Goal: Task Accomplishment & Management: Use online tool/utility

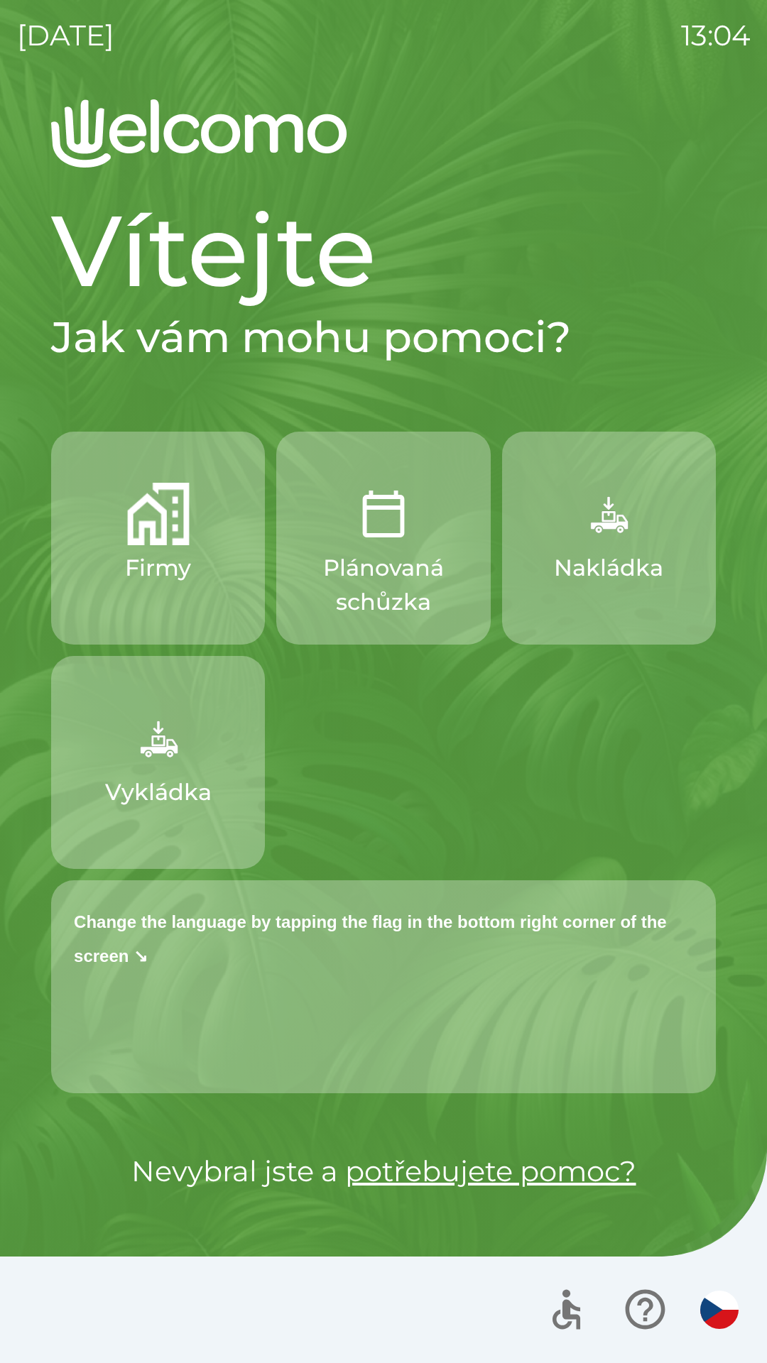
click at [190, 939] on p "Change the language by tapping the flag in the bottom right corner of the scree…" at bounding box center [383, 937] width 619 height 68
click at [563, 953] on p "Change the language by tapping the flag in the bottom right corner of the scree…" at bounding box center [383, 937] width 619 height 68
click at [566, 932] on strong "Change the language by tapping the flag in the bottom right corner of the scree…" at bounding box center [370, 938] width 593 height 53
click at [605, 1014] on div "Change the language by tapping the flag in the bottom right corner of the scree…" at bounding box center [383, 986] width 665 height 213
click at [633, 1301] on icon "button" at bounding box center [645, 1310] width 48 height 48
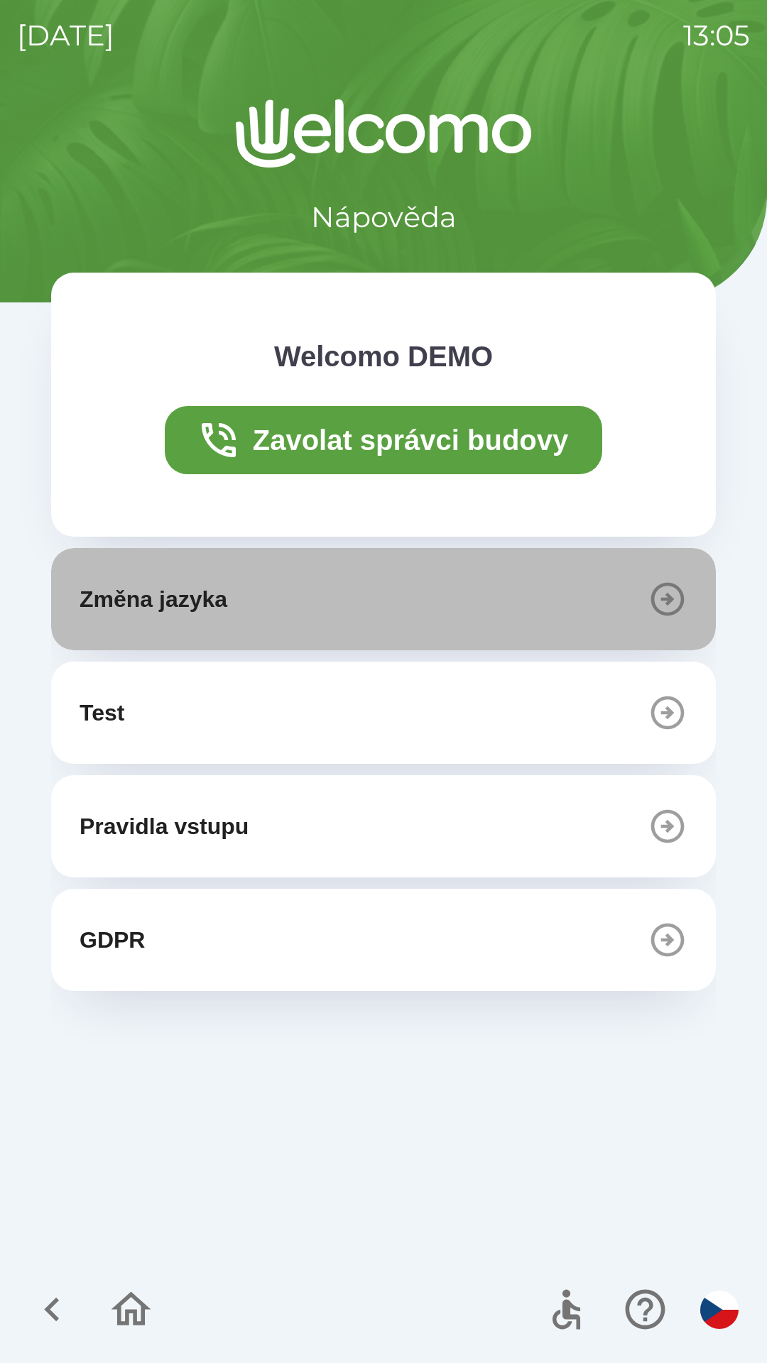
click at [226, 589] on p "Změna jazyka" at bounding box center [154, 599] width 148 height 34
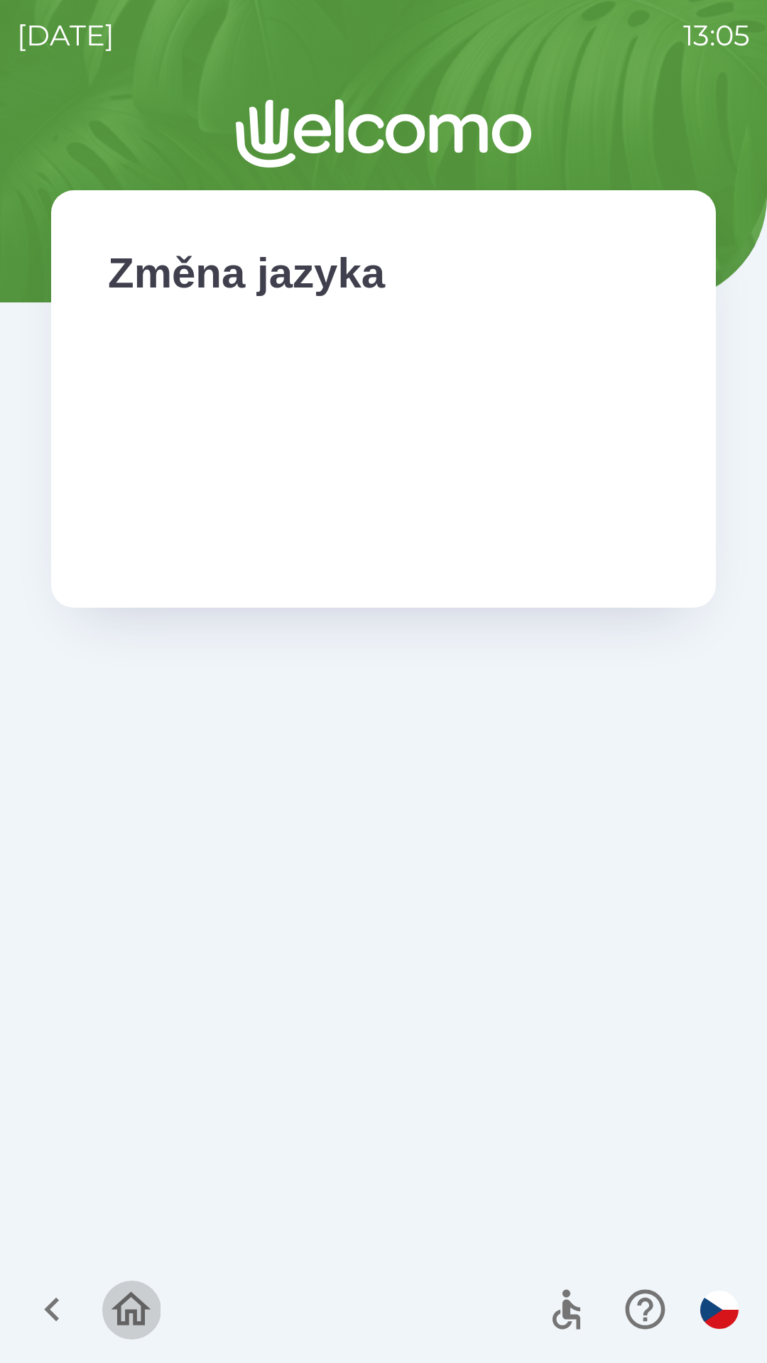
click at [142, 1301] on icon "button" at bounding box center [131, 1310] width 48 height 48
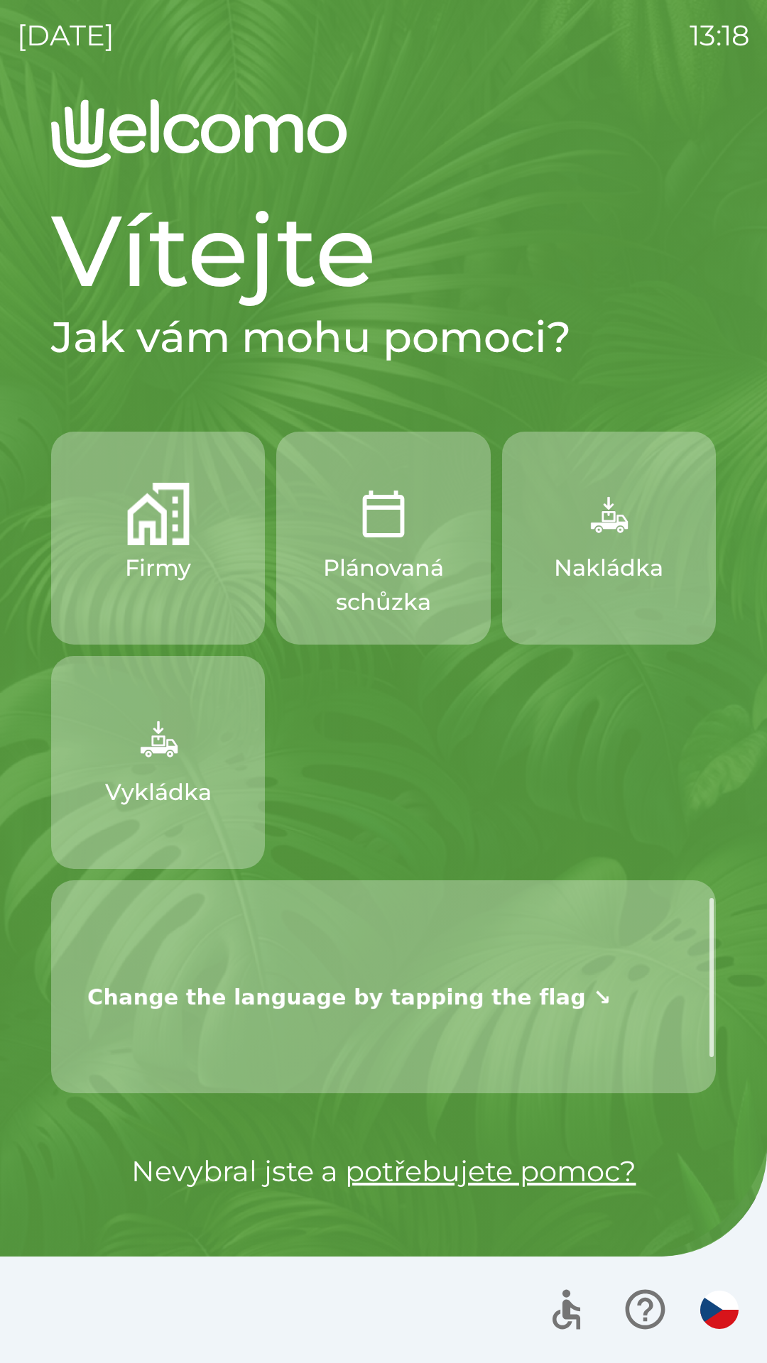
click at [259, 999] on img at bounding box center [349, 994] width 551 height 183
click at [255, 990] on img at bounding box center [349, 994] width 551 height 183
click at [703, 1171] on p "Nevybral jste a potřebujete pomoc?" at bounding box center [383, 1171] width 665 height 43
click at [719, 1309] on img "button" at bounding box center [719, 1310] width 38 height 38
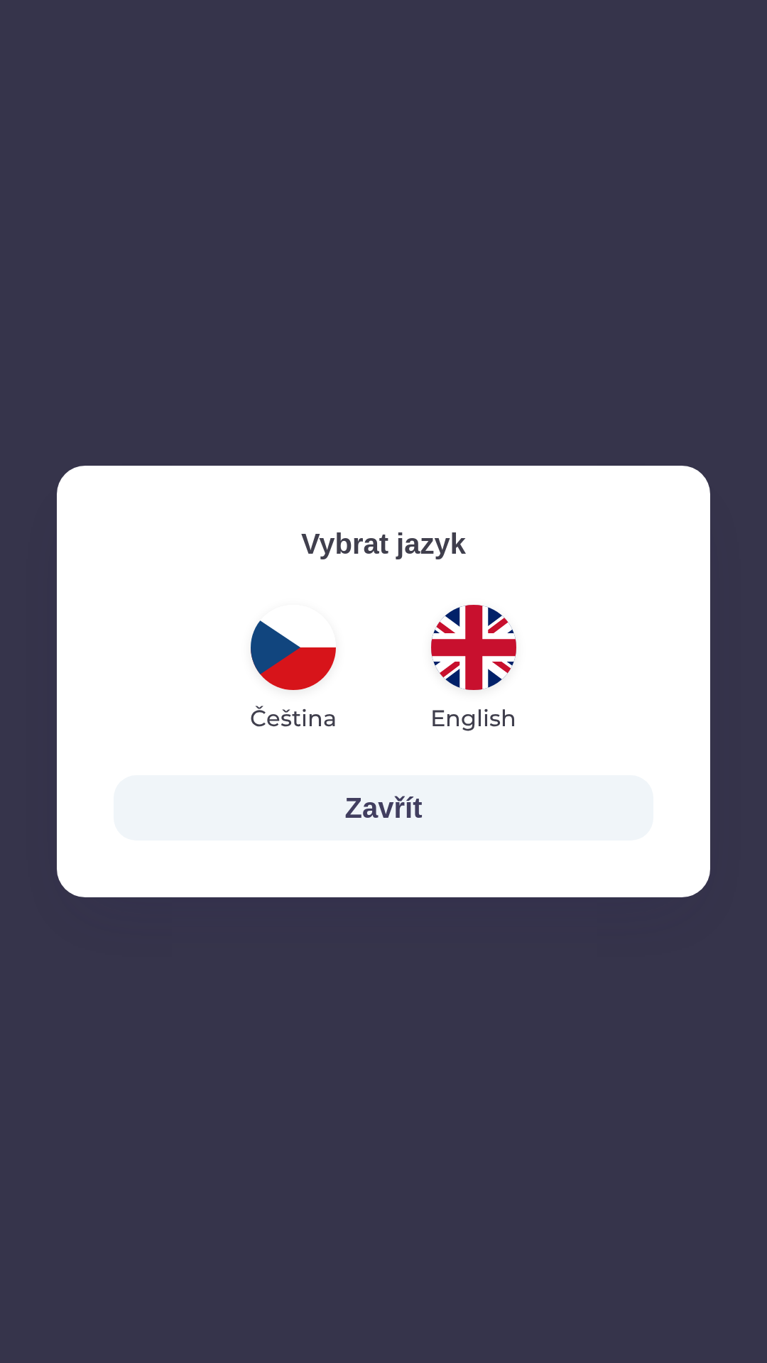
click at [486, 677] on img "button" at bounding box center [473, 647] width 85 height 85
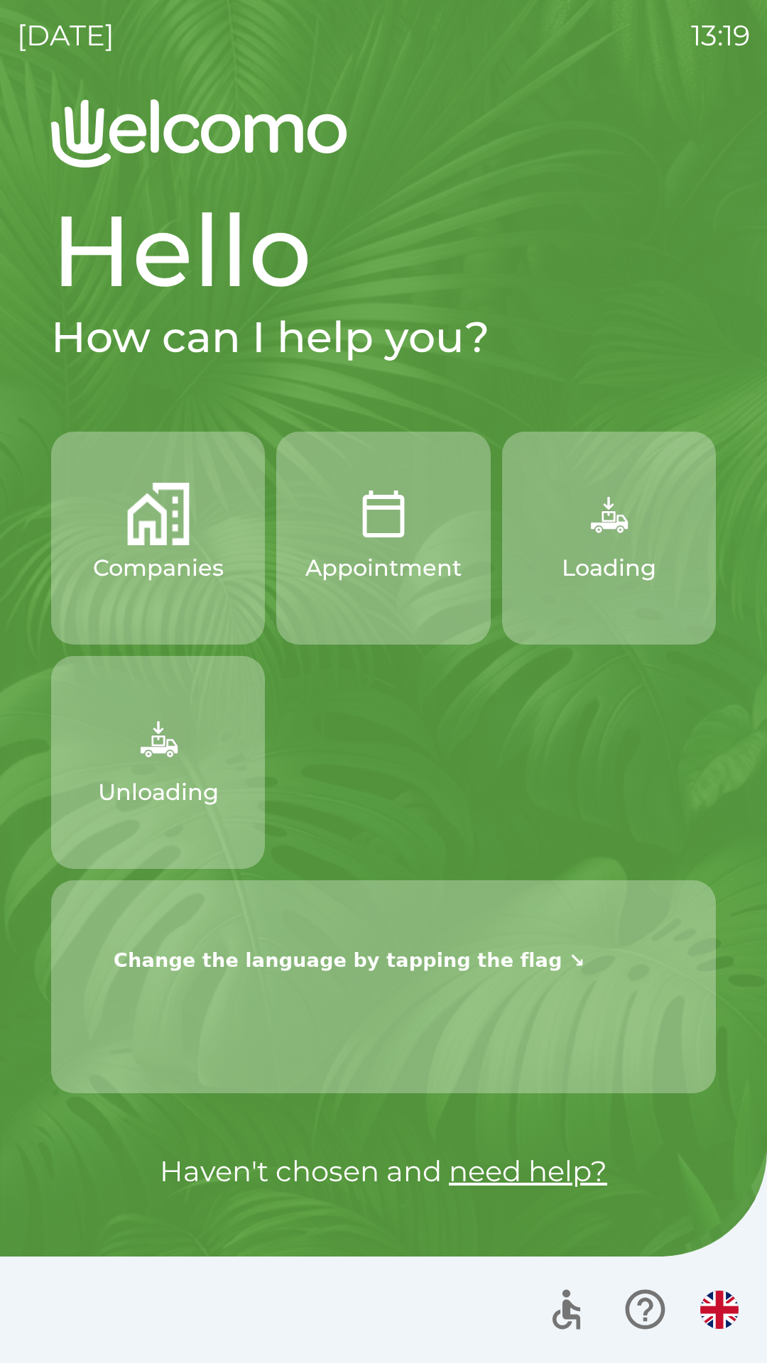
click at [528, 928] on img at bounding box center [349, 958] width 551 height 110
click at [721, 1321] on img "button" at bounding box center [719, 1310] width 38 height 38
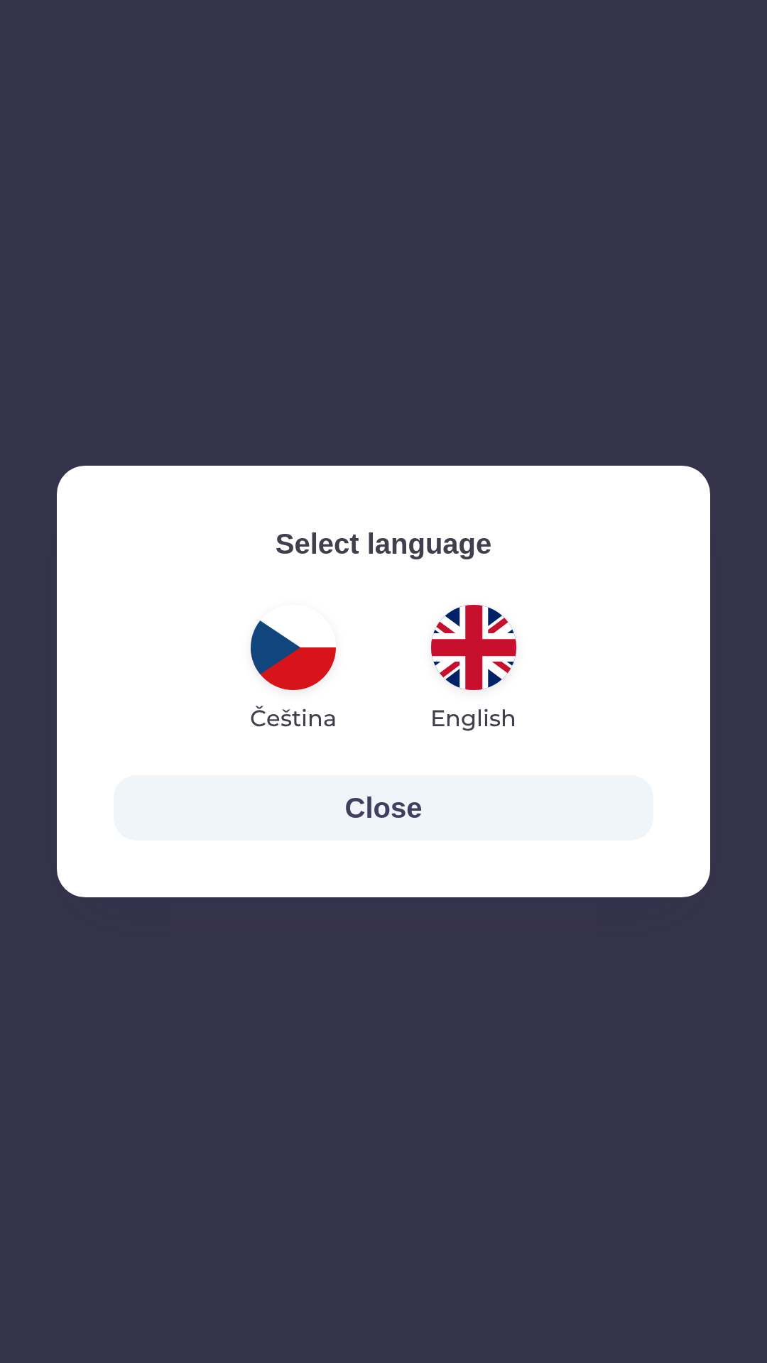
click at [302, 670] on img "button" at bounding box center [293, 647] width 85 height 85
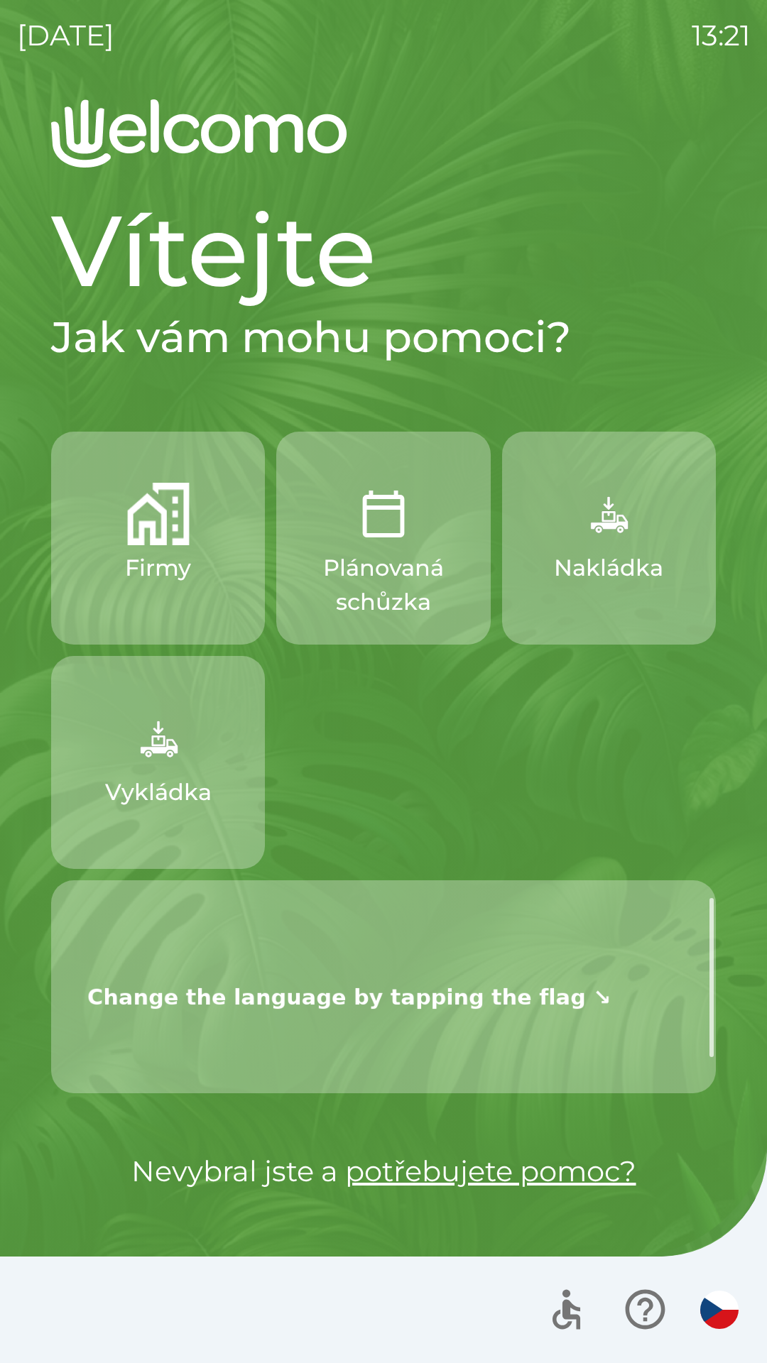
click at [11, 533] on div "[DATE] 13:21 Vítejte Jak vám mohu pomoci? Firmy Plánovaná schůzka Nakládka Vykl…" at bounding box center [383, 681] width 767 height 1363
click at [4, 679] on div "[DATE] 13:22 Vítejte Jak vám mohu pomoci? Firmy Plánovaná schůzka Nakládka Vykl…" at bounding box center [383, 681] width 767 height 1363
click at [6, 707] on div "[DATE] 13:22 Vítejte Jak vám mohu pomoci? Firmy Plánovaná schůzka Nakládka Vykl…" at bounding box center [383, 681] width 767 height 1363
click at [2, 652] on div "[DATE] 13:23 Vítejte Jak vám mohu pomoci? Firmy Plánovaná schůzka Nakládka Vykl…" at bounding box center [383, 681] width 767 height 1363
click at [2, 649] on div "[DATE] 13:23 Vítejte Jak vám mohu pomoci? Firmy Plánovaná schůzka Nakládka Vykl…" at bounding box center [383, 681] width 767 height 1363
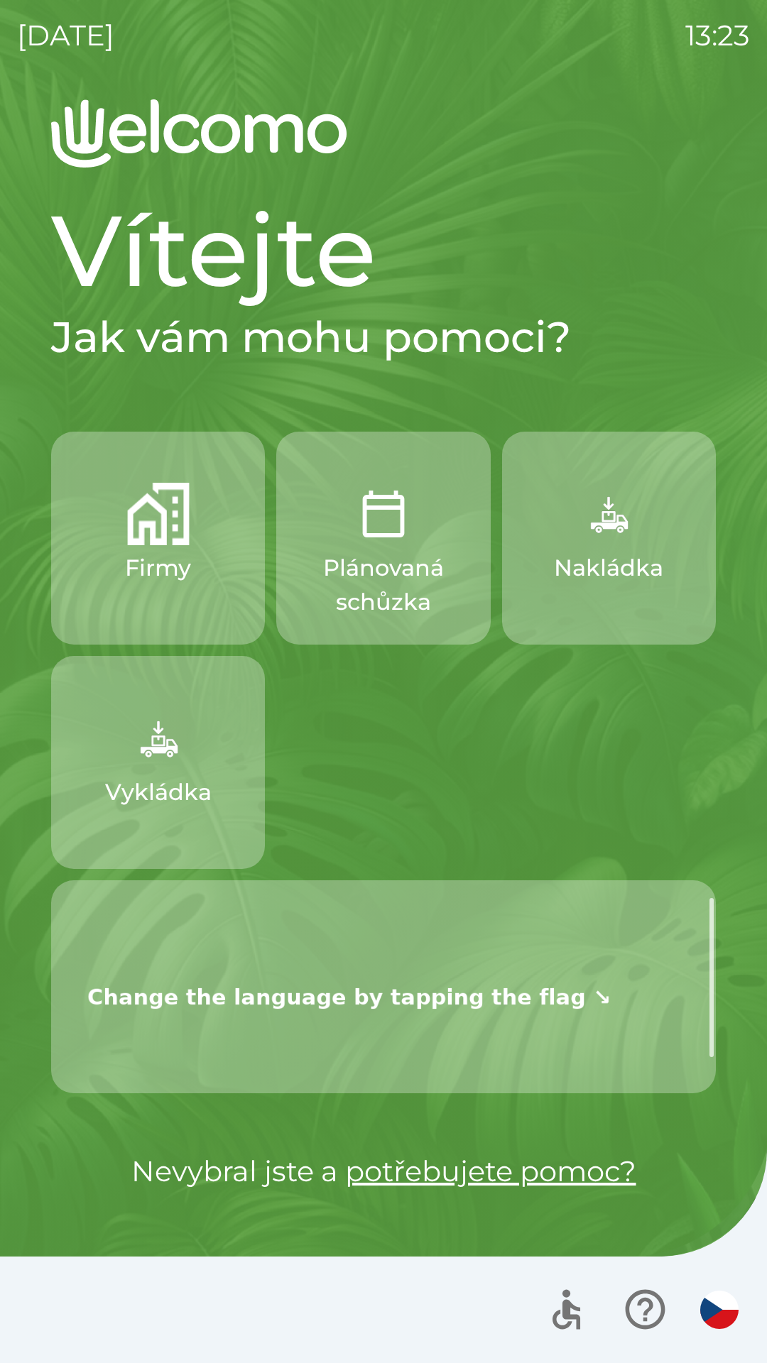
click at [2, 648] on div "[DATE] 13:23 Vítejte Jak vám mohu pomoci? Firmy Plánovaná schůzka Nakládka Vykl…" at bounding box center [383, 681] width 767 height 1363
click at [31, 640] on div "Vítejte Jak vám mohu pomoci? Firmy Plánovaná schůzka Nakládka Vykládka Nevybral…" at bounding box center [383, 731] width 733 height 1264
click at [13, 682] on div "[DATE] 13:25 Vítejte Jak vám mohu pomoci? Firmy Plánovaná schůzka Nakládka Vykl…" at bounding box center [383, 681] width 767 height 1363
click at [719, 751] on div "Vítejte Jak vám mohu pomoci? Firmy Plánovaná schůzka Nakládka Vykládka Nevybral…" at bounding box center [383, 731] width 733 height 1264
click at [695, 725] on div "Firmy Plánovaná schůzka Nakládka Vykládka" at bounding box center [383, 763] width 665 height 662
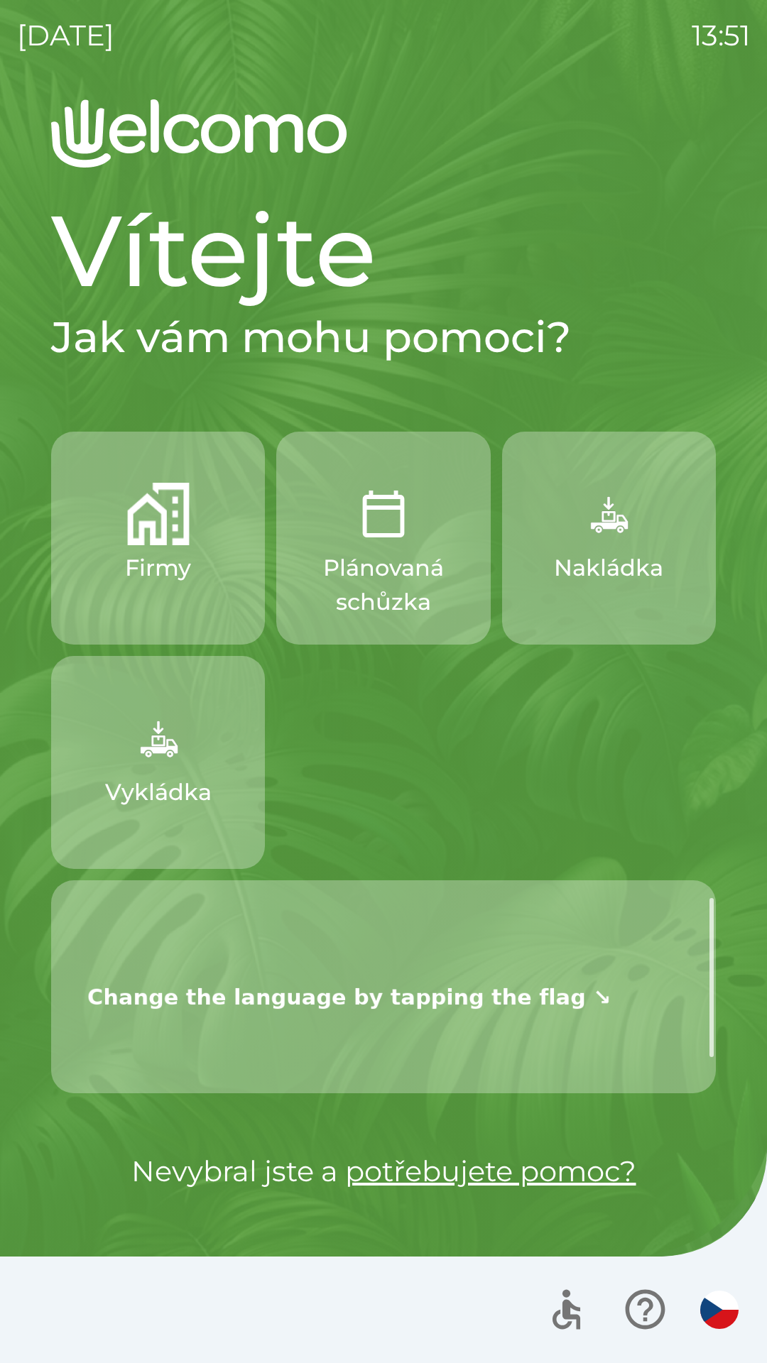
click at [688, 777] on div "Firmy Plánovaná schůzka Nakládka Vykládka" at bounding box center [383, 763] width 665 height 662
click at [642, 781] on div "Firmy Plánovaná schůzka Nakládka Vykládka" at bounding box center [383, 763] width 665 height 662
click at [652, 590] on button "Nakládka" at bounding box center [609, 538] width 214 height 213
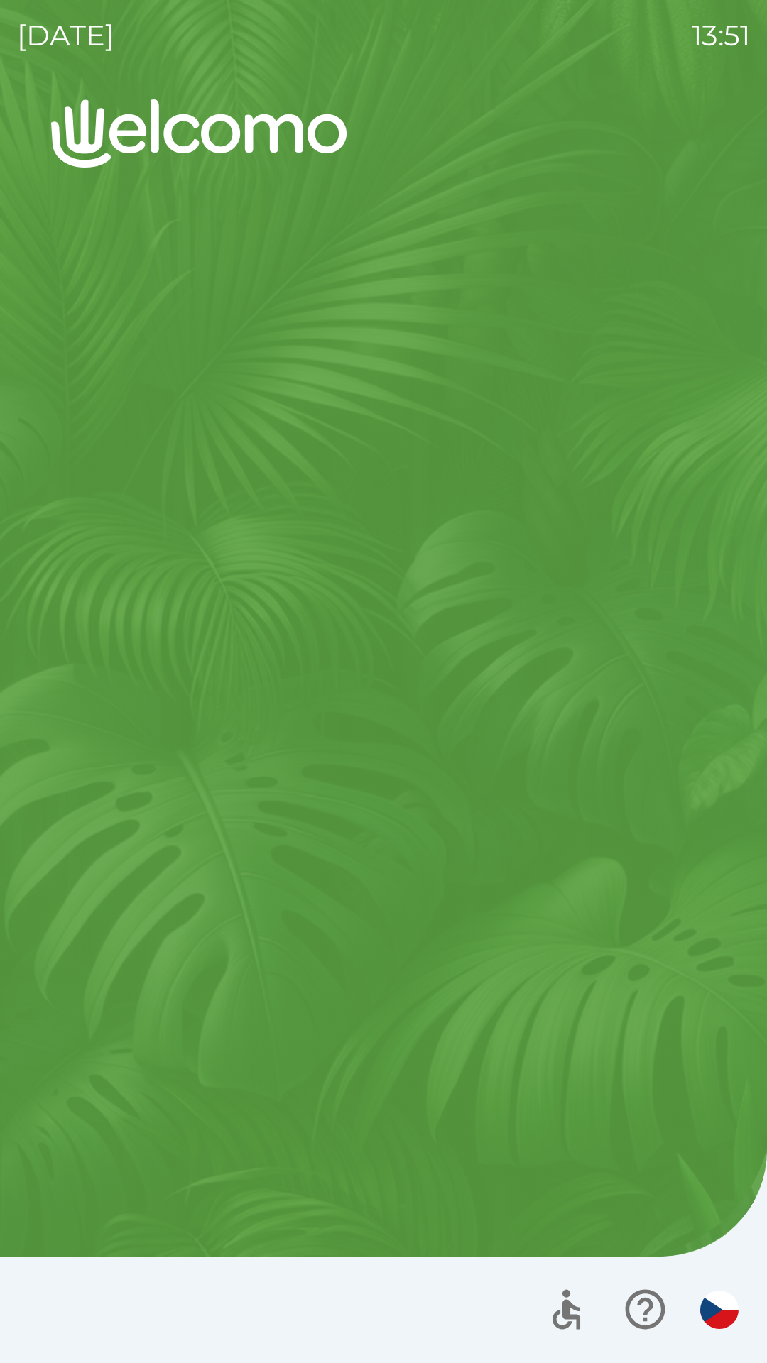
click at [651, 584] on div "Vítejte Jak vám mohu pomoci? Firmy Plánovaná schůzka Nakládka Vykládka Nevybral…" at bounding box center [383, 731] width 733 height 1264
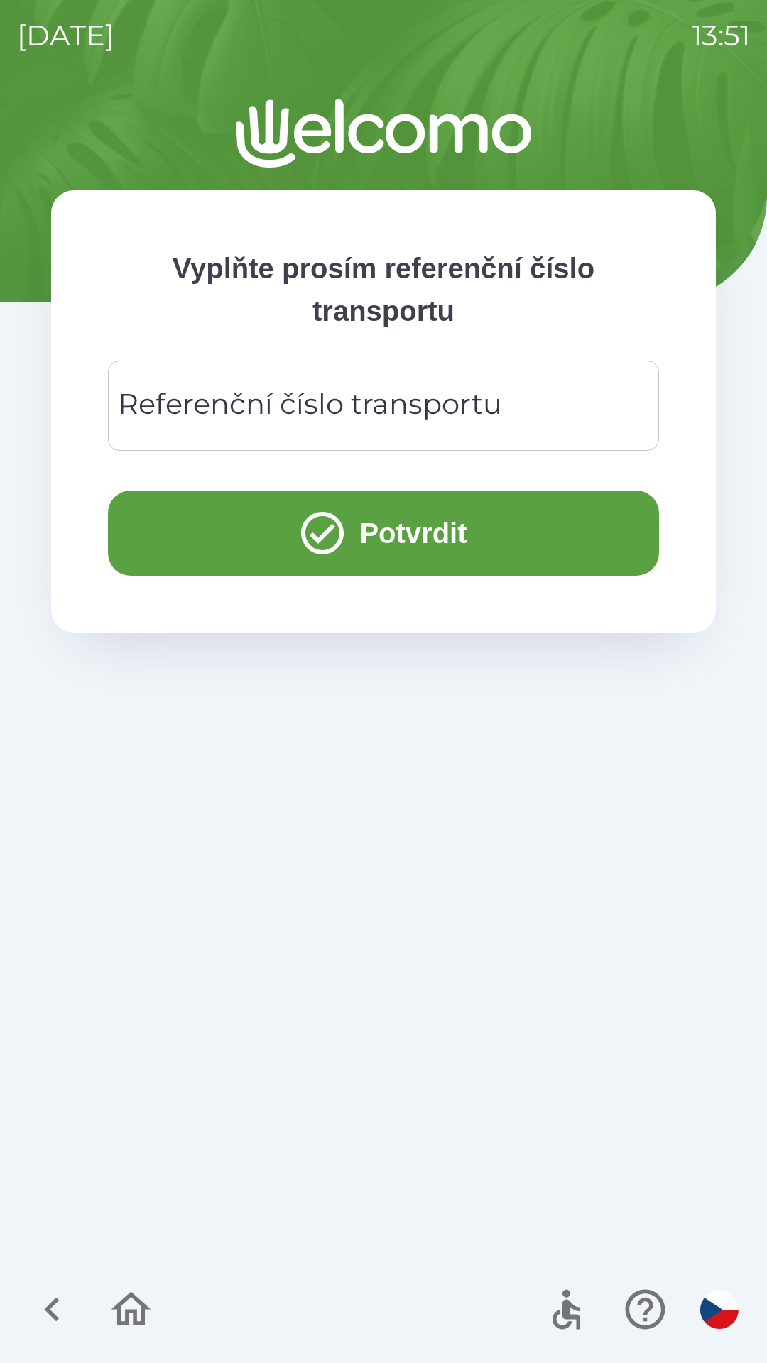
click at [622, 672] on div "Vyplňte prosím referenční číslo transportu Referenční číslo transportu Referenč…" at bounding box center [383, 731] width 733 height 1264
